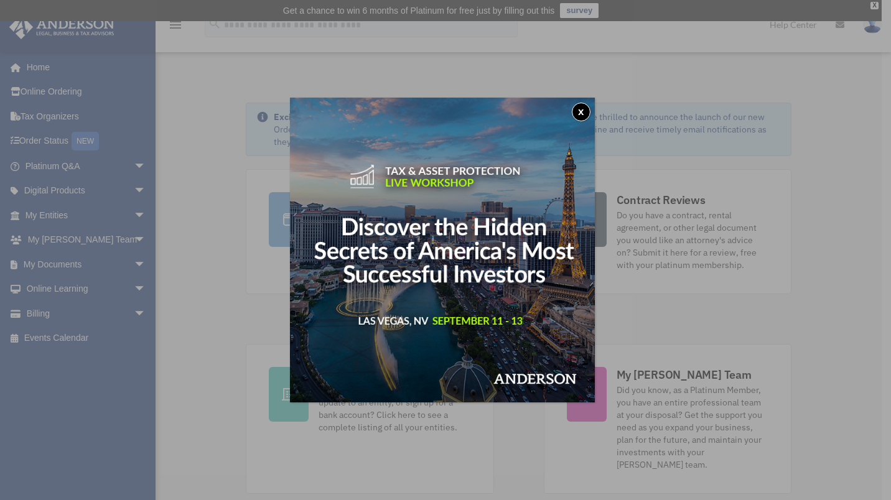
click at [583, 111] on button "x" at bounding box center [581, 112] width 19 height 19
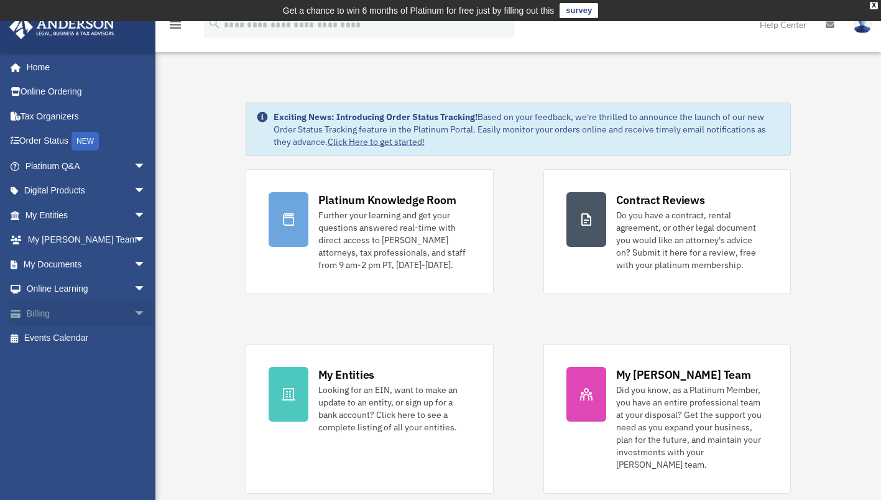
click at [135, 309] on span "arrow_drop_down" at bounding box center [146, 314] width 25 height 26
click at [84, 360] on link "Past Invoices" at bounding box center [90, 363] width 147 height 25
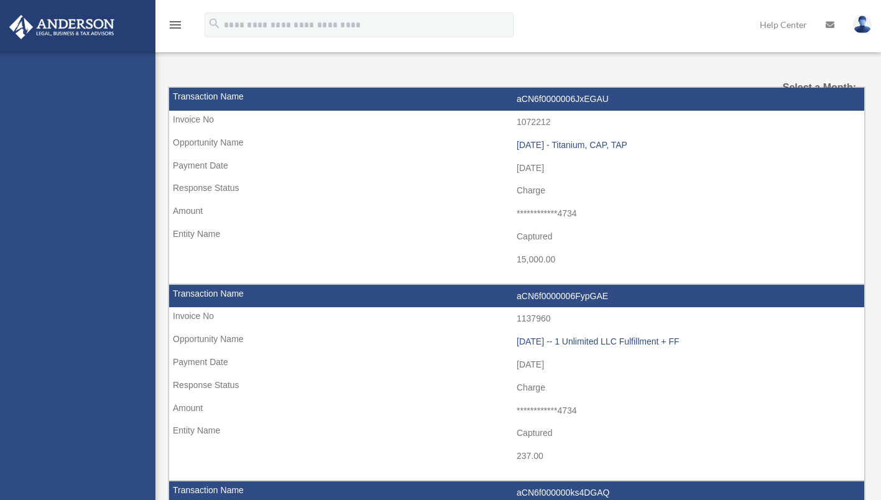
select select
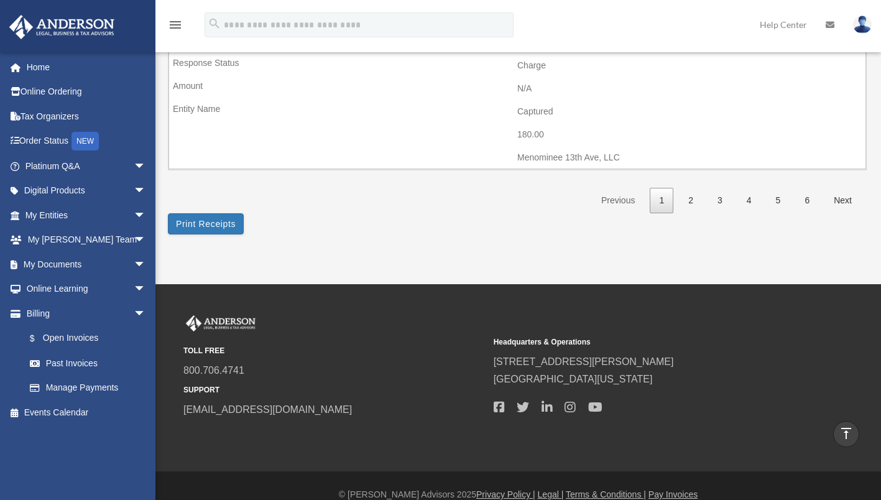
scroll to position [2055, 0]
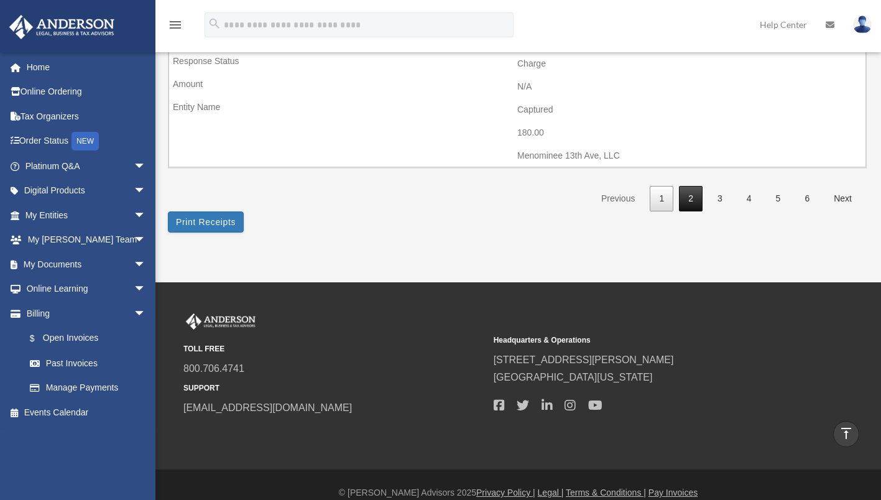
click at [695, 197] on link "2" at bounding box center [691, 199] width 24 height 26
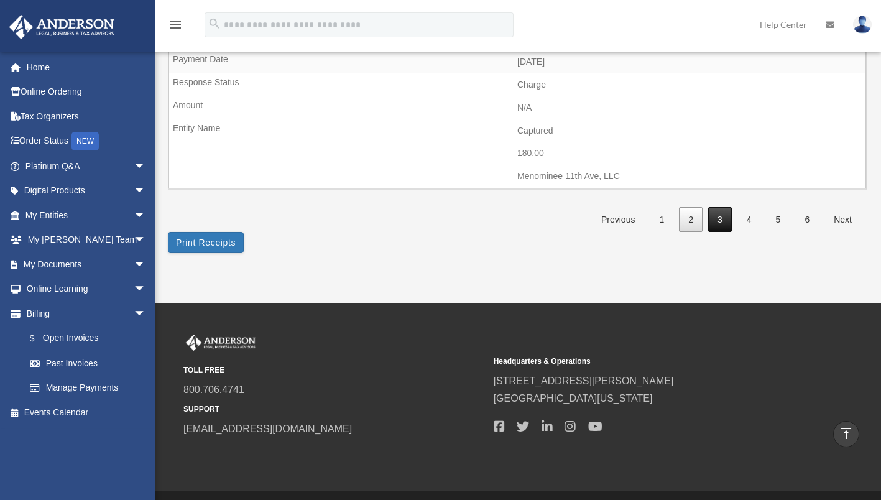
click at [725, 217] on link "3" at bounding box center [721, 220] width 24 height 26
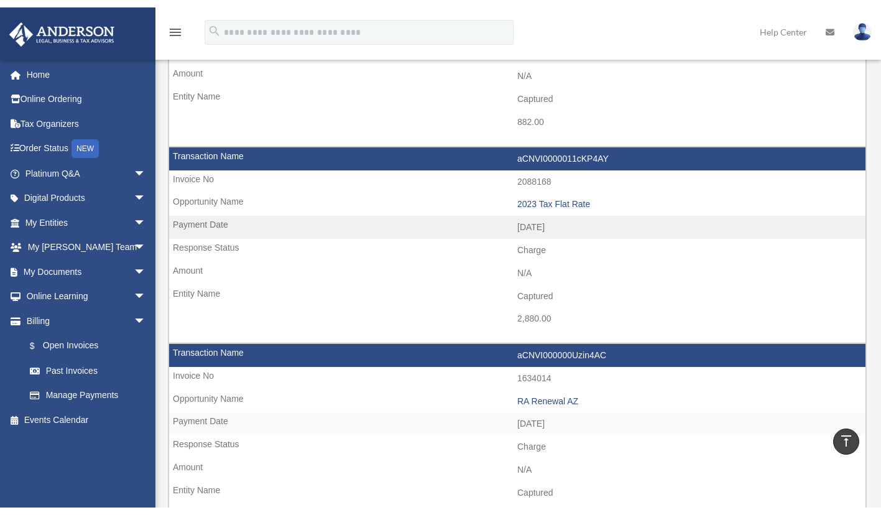
scroll to position [373, 0]
